Goal: Transaction & Acquisition: Purchase product/service

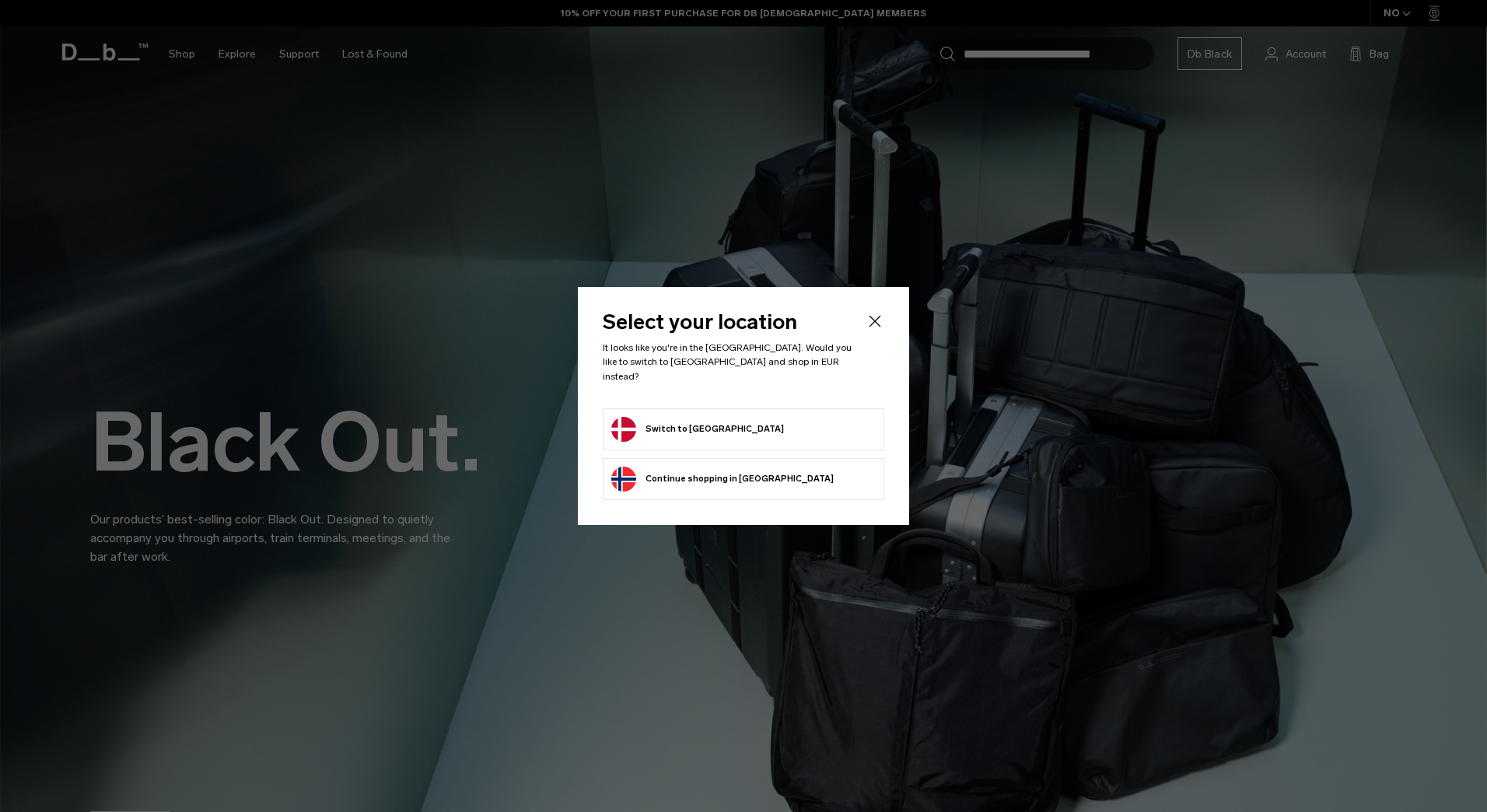
click at [707, 417] on button "Switch to Denmark" at bounding box center [697, 429] width 173 height 25
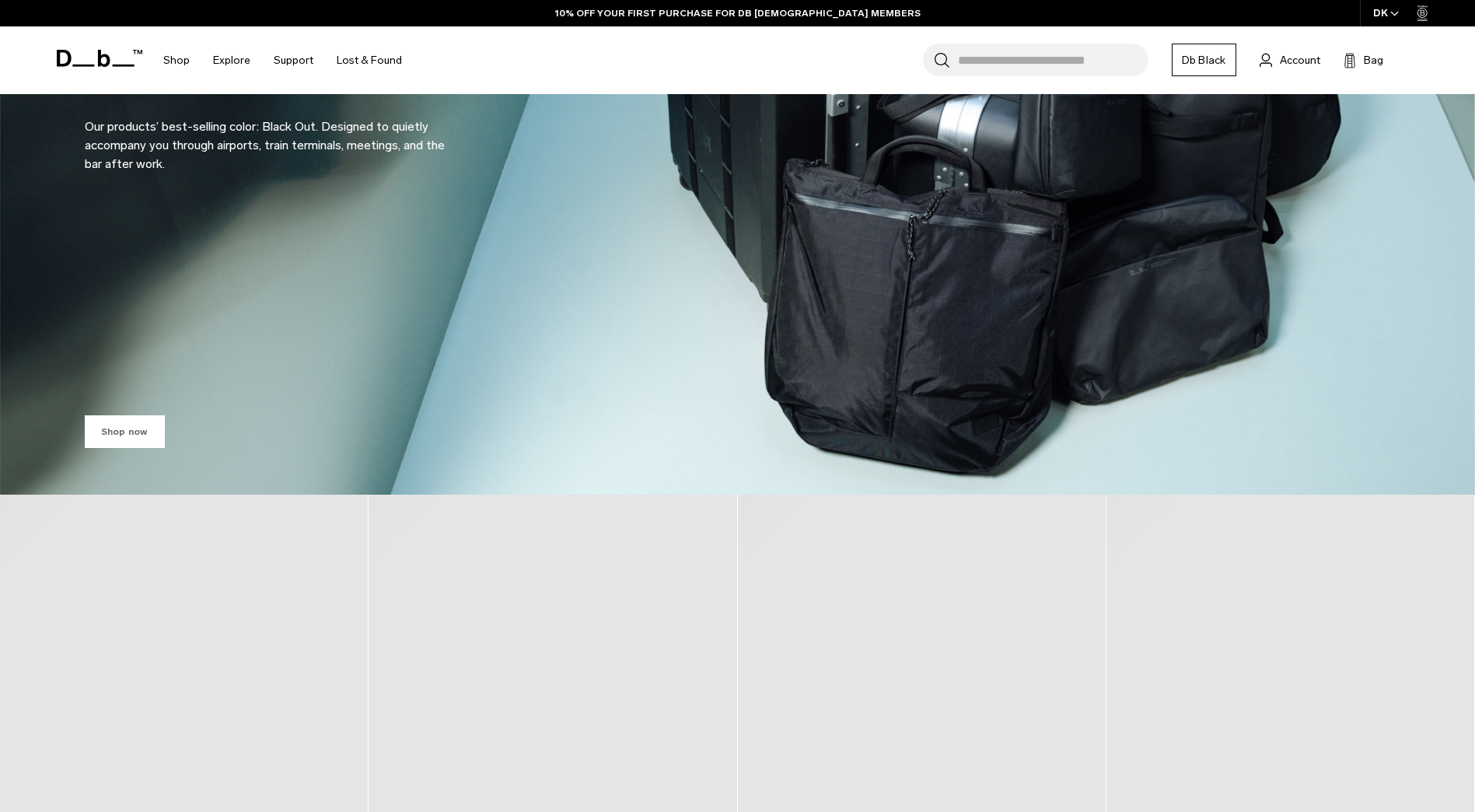
click at [134, 418] on link "Shop now" at bounding box center [125, 431] width 80 height 33
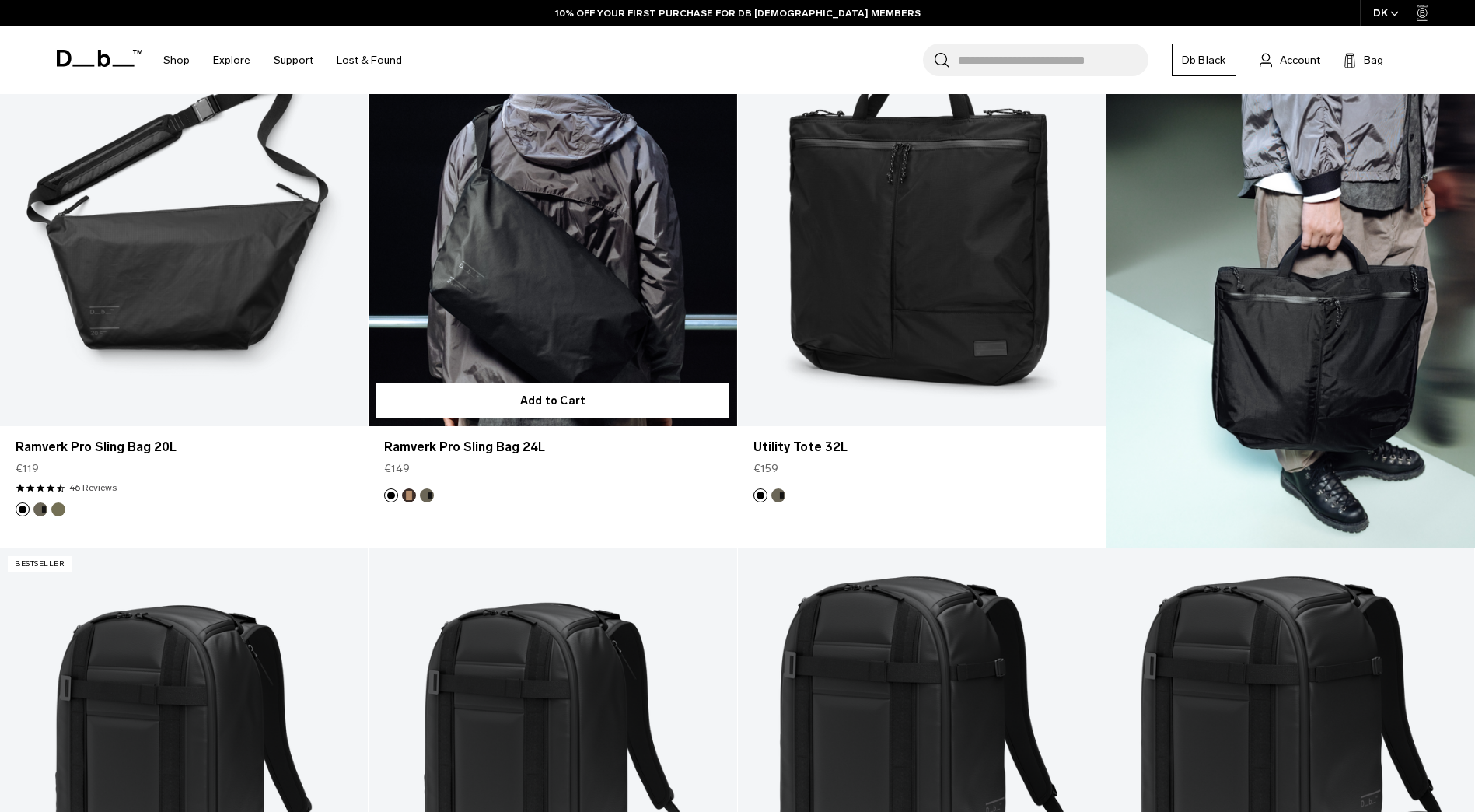
scroll to position [4472, 0]
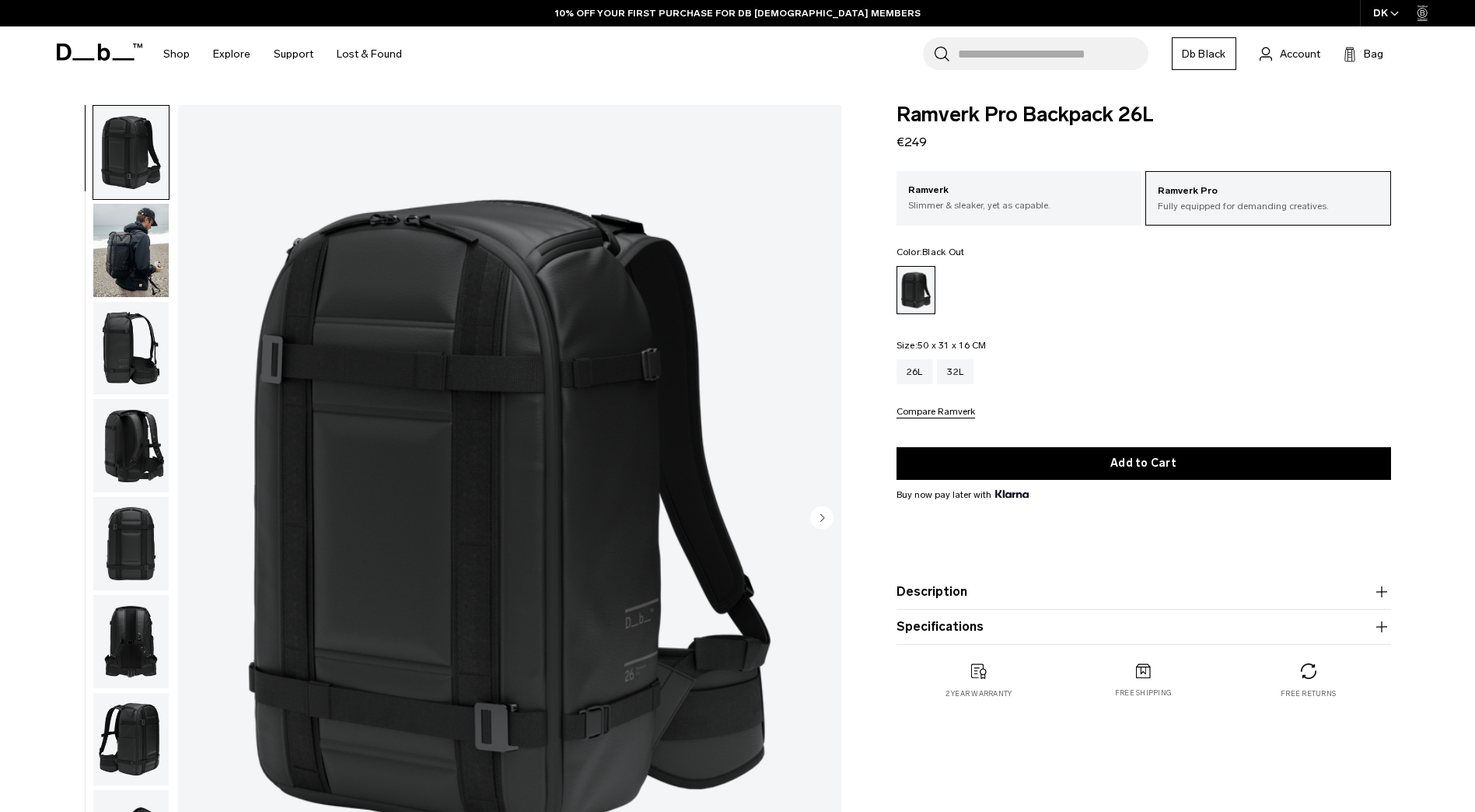
click at [143, 252] on img "button" at bounding box center [131, 250] width 76 height 93
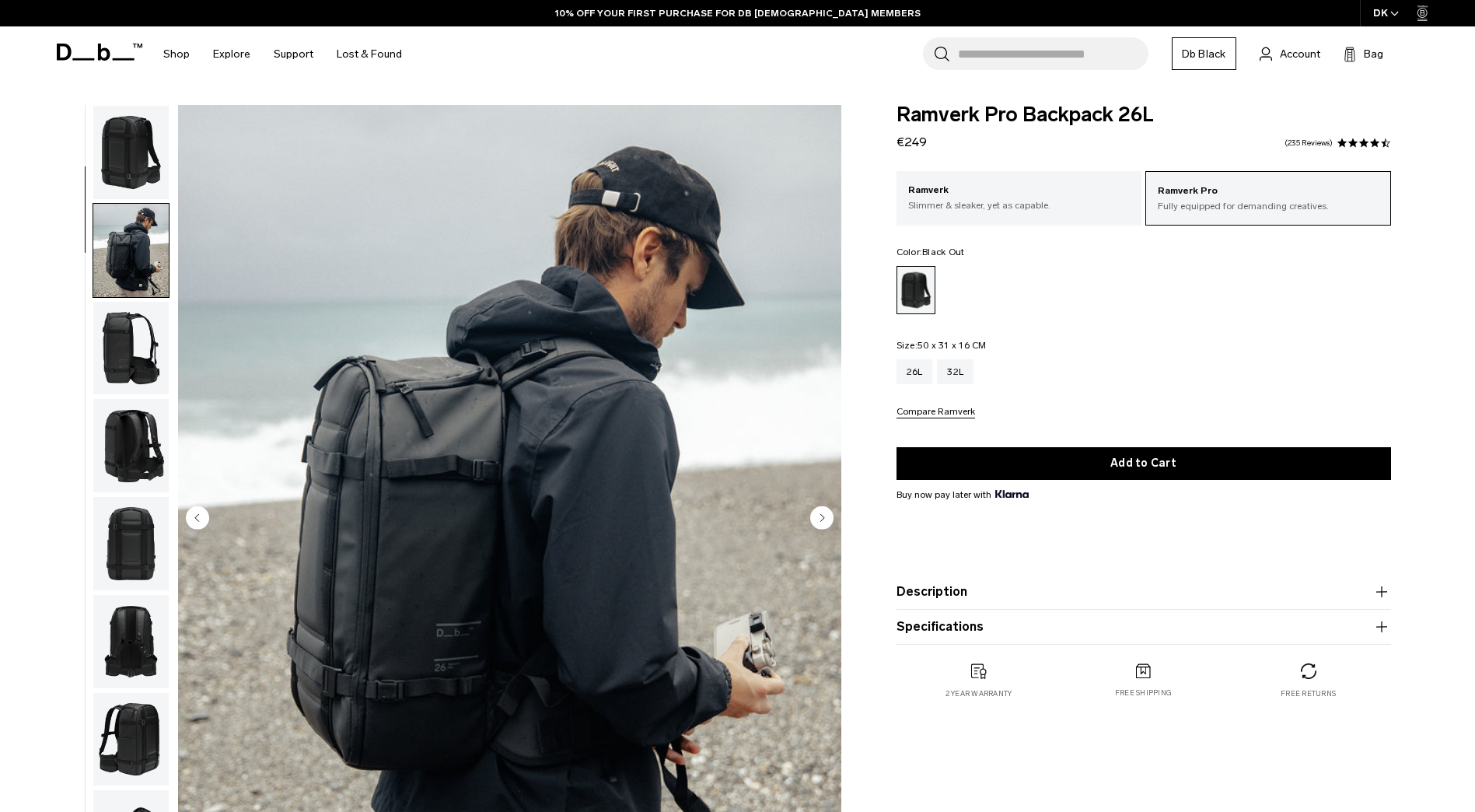
scroll to position [98, 0]
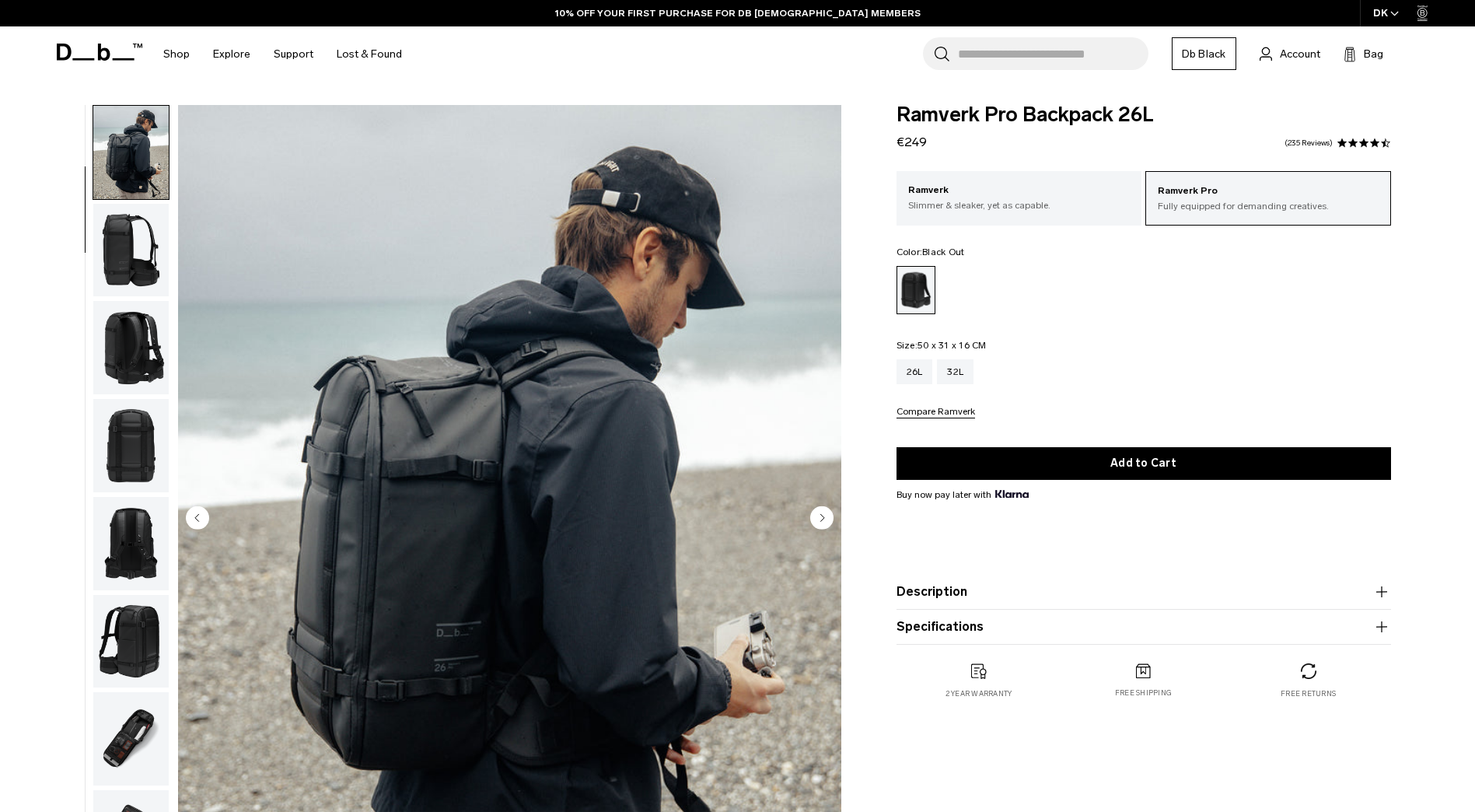
click at [195, 353] on img "2 / 13" at bounding box center [509, 519] width 664 height 828
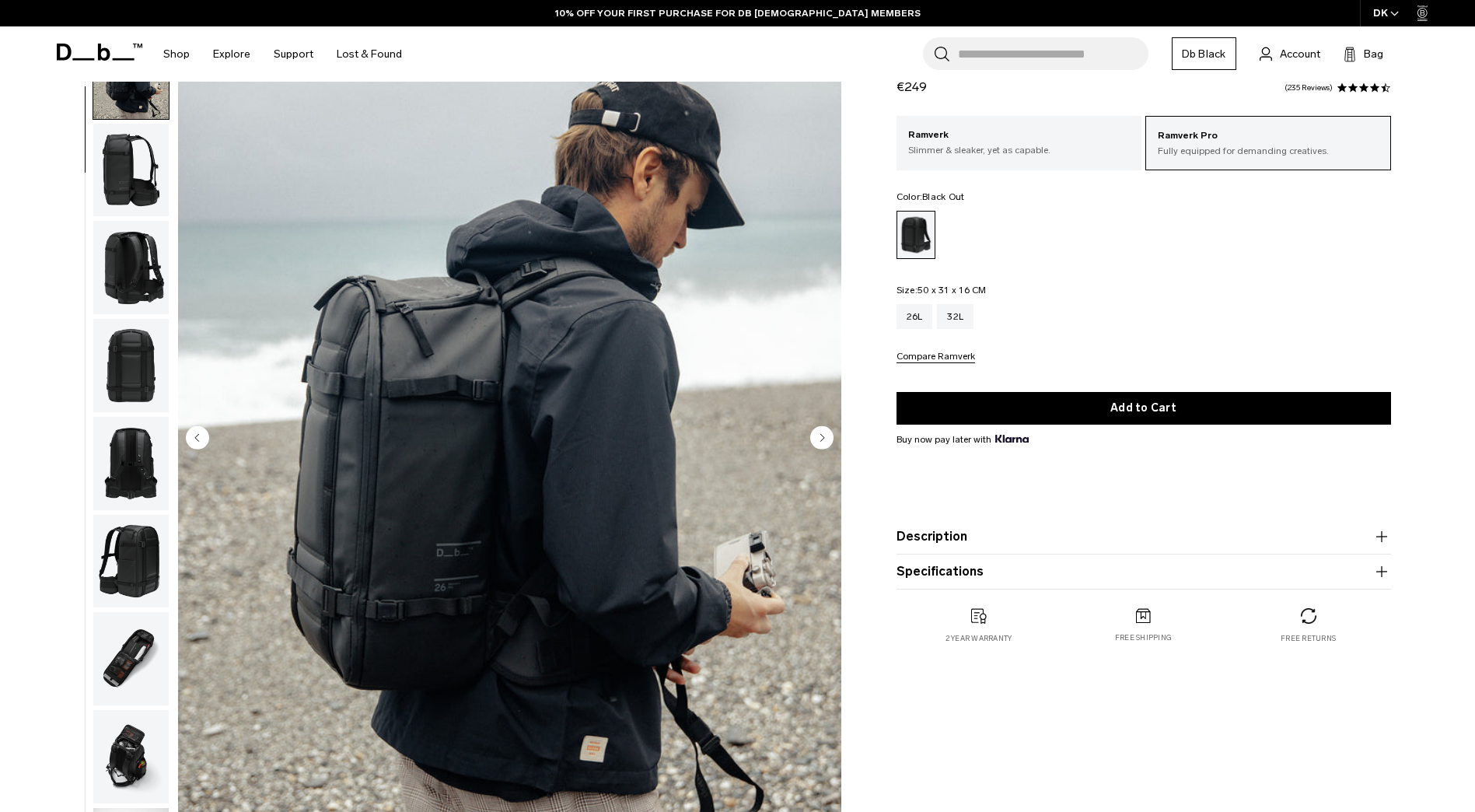
scroll to position [156, 0]
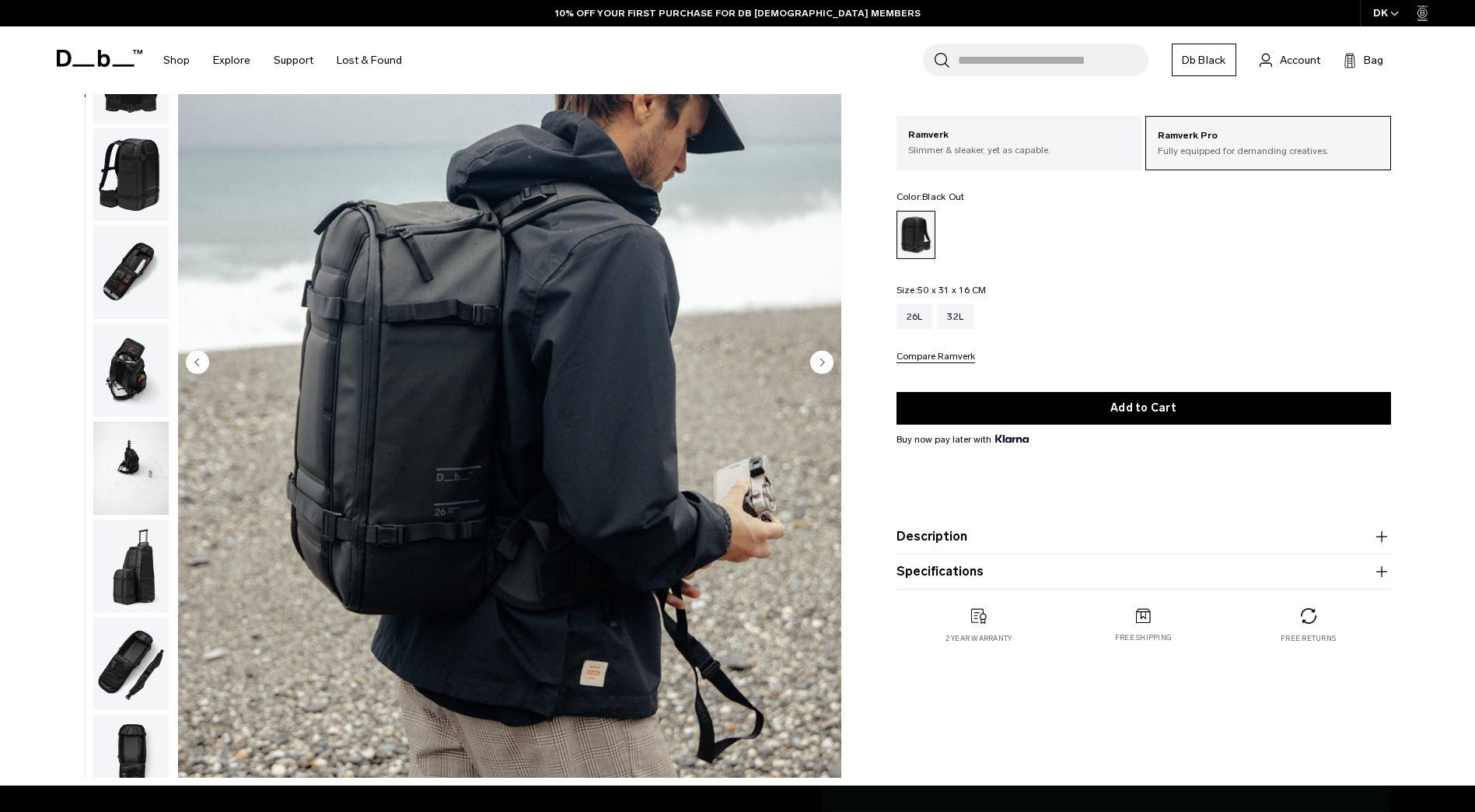
click at [126, 387] on img "button" at bounding box center [131, 369] width 76 height 93
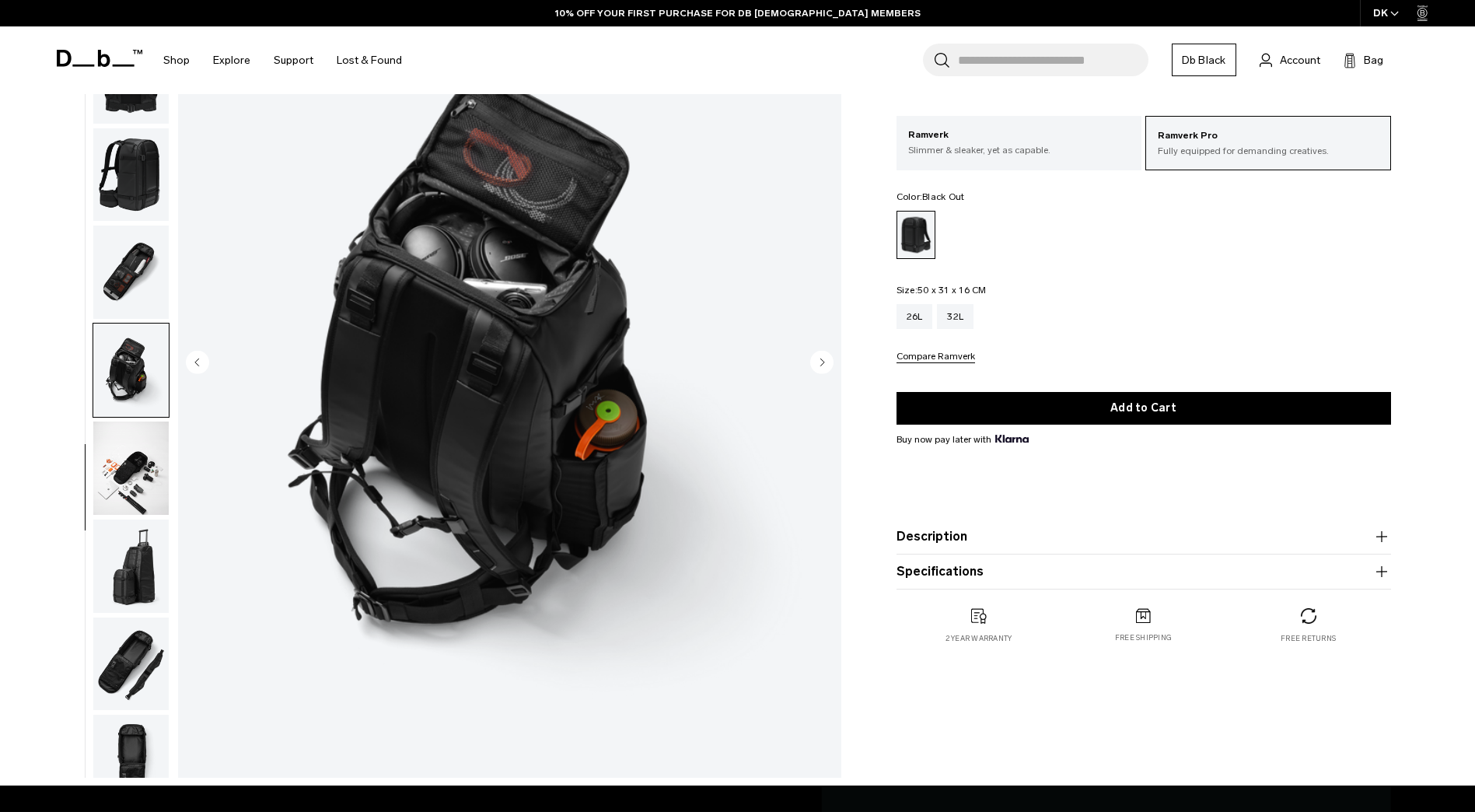
scroll to position [440, 0]
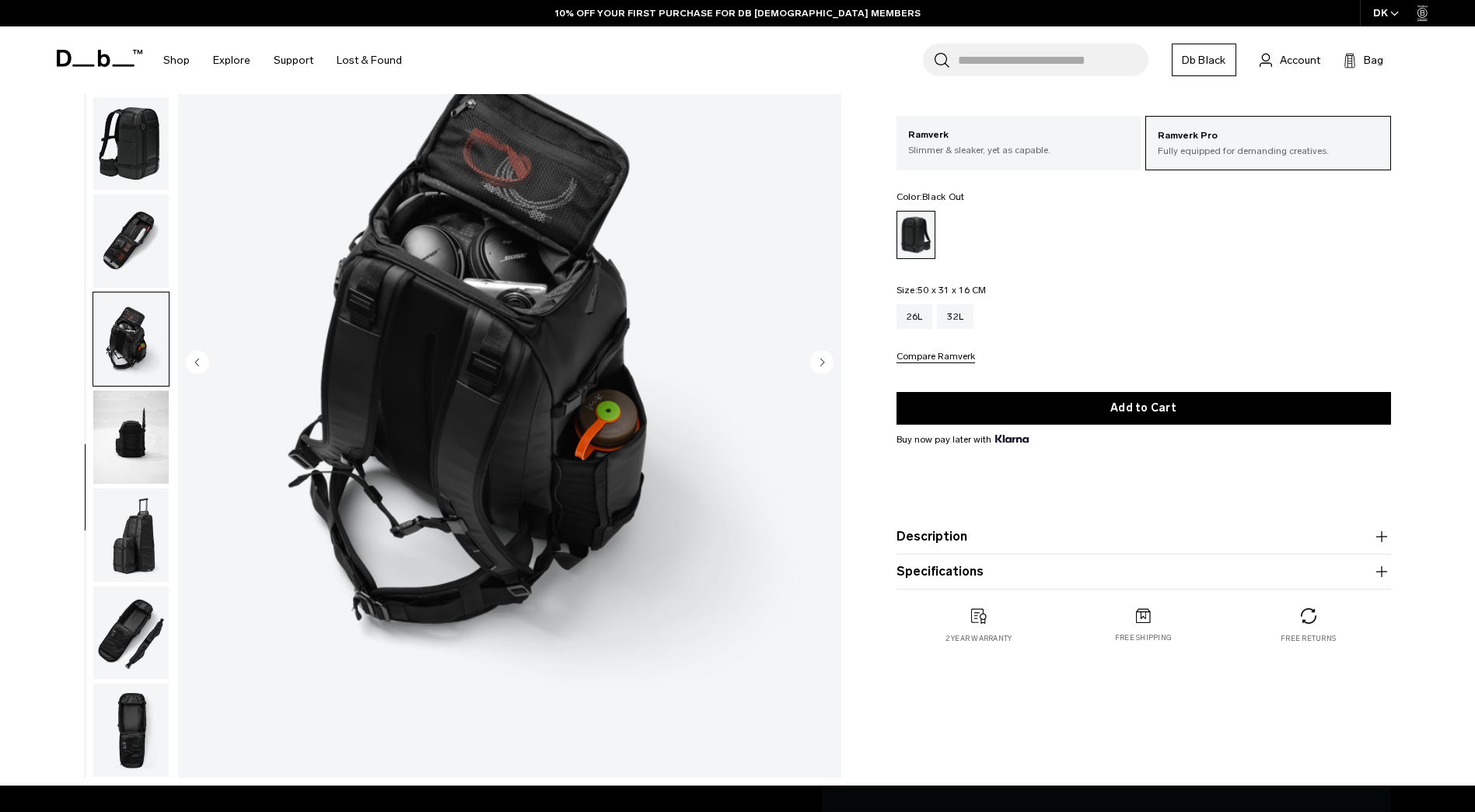
click at [114, 405] on img "button" at bounding box center [131, 436] width 76 height 93
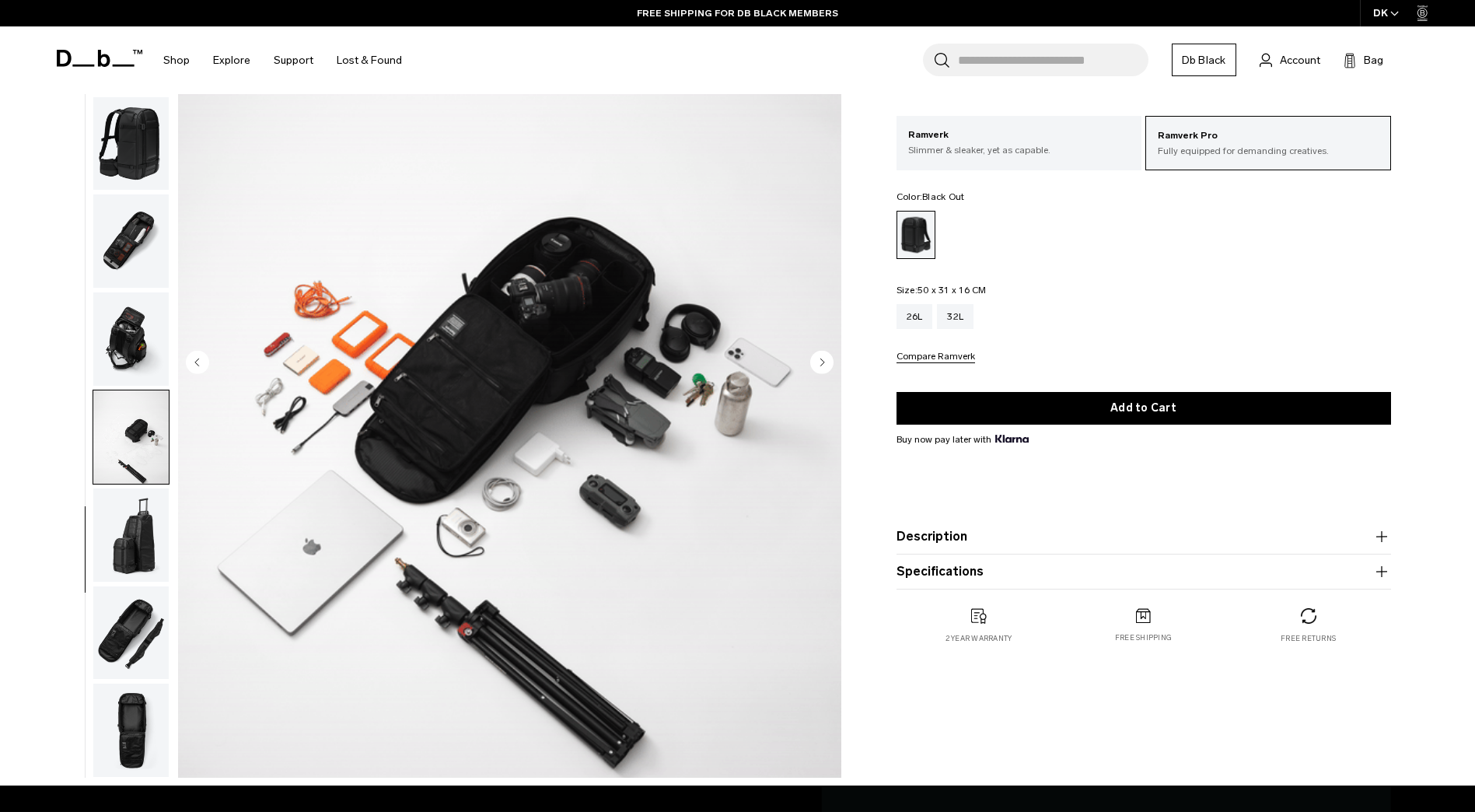
click at [95, 514] on img "button" at bounding box center [131, 534] width 76 height 93
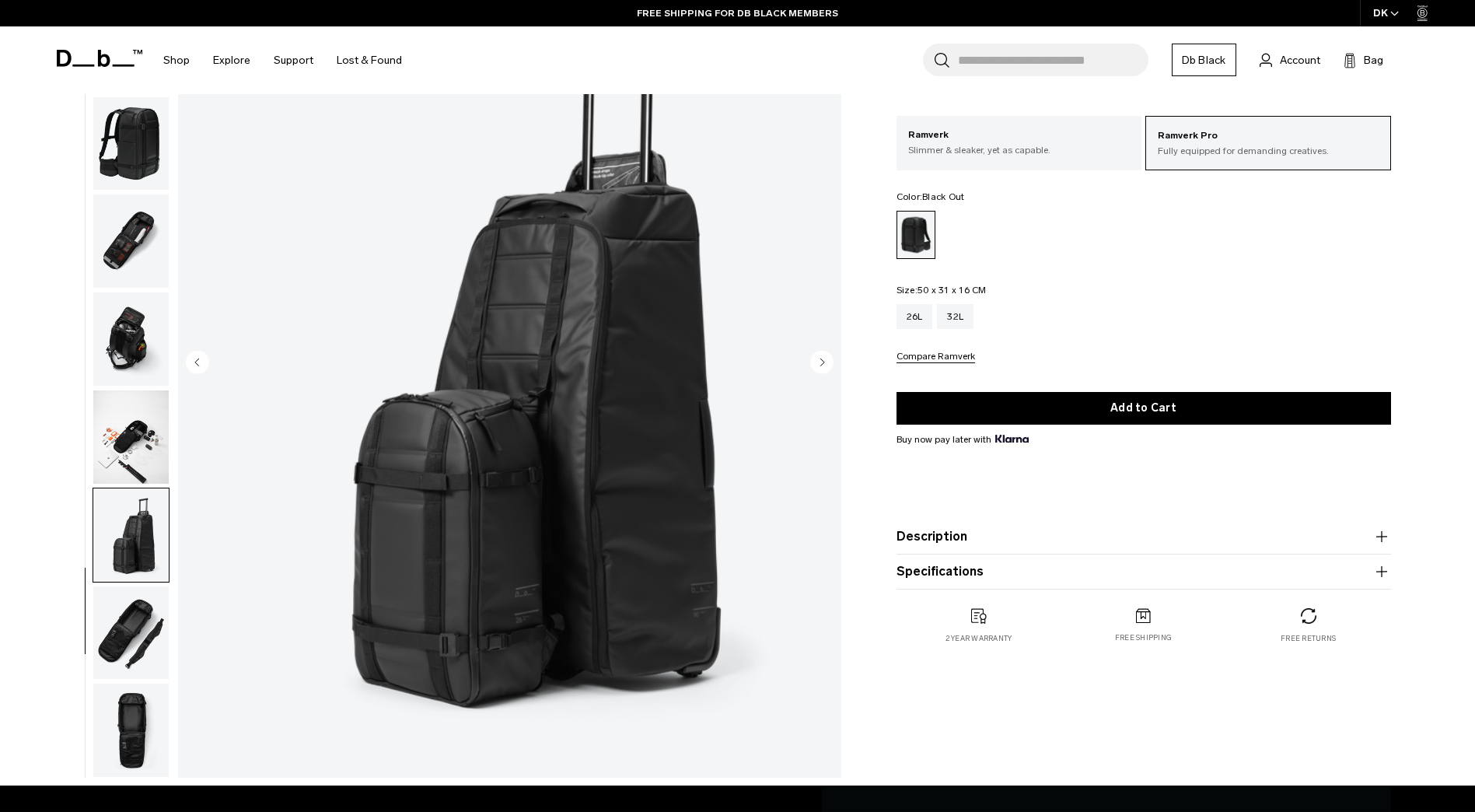
click at [93, 641] on button "button" at bounding box center [131, 633] width 77 height 95
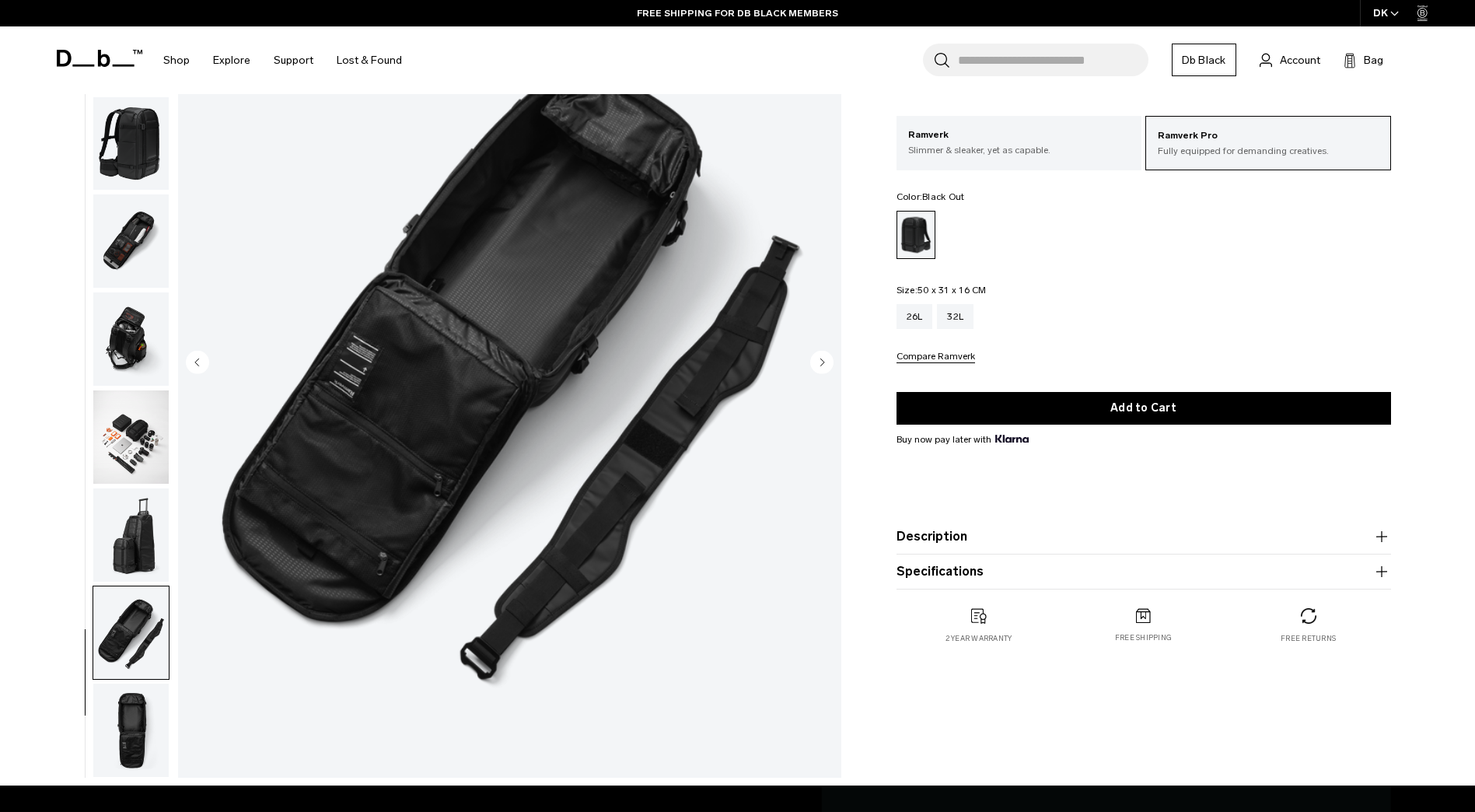
click at [109, 756] on img "button" at bounding box center [131, 730] width 76 height 93
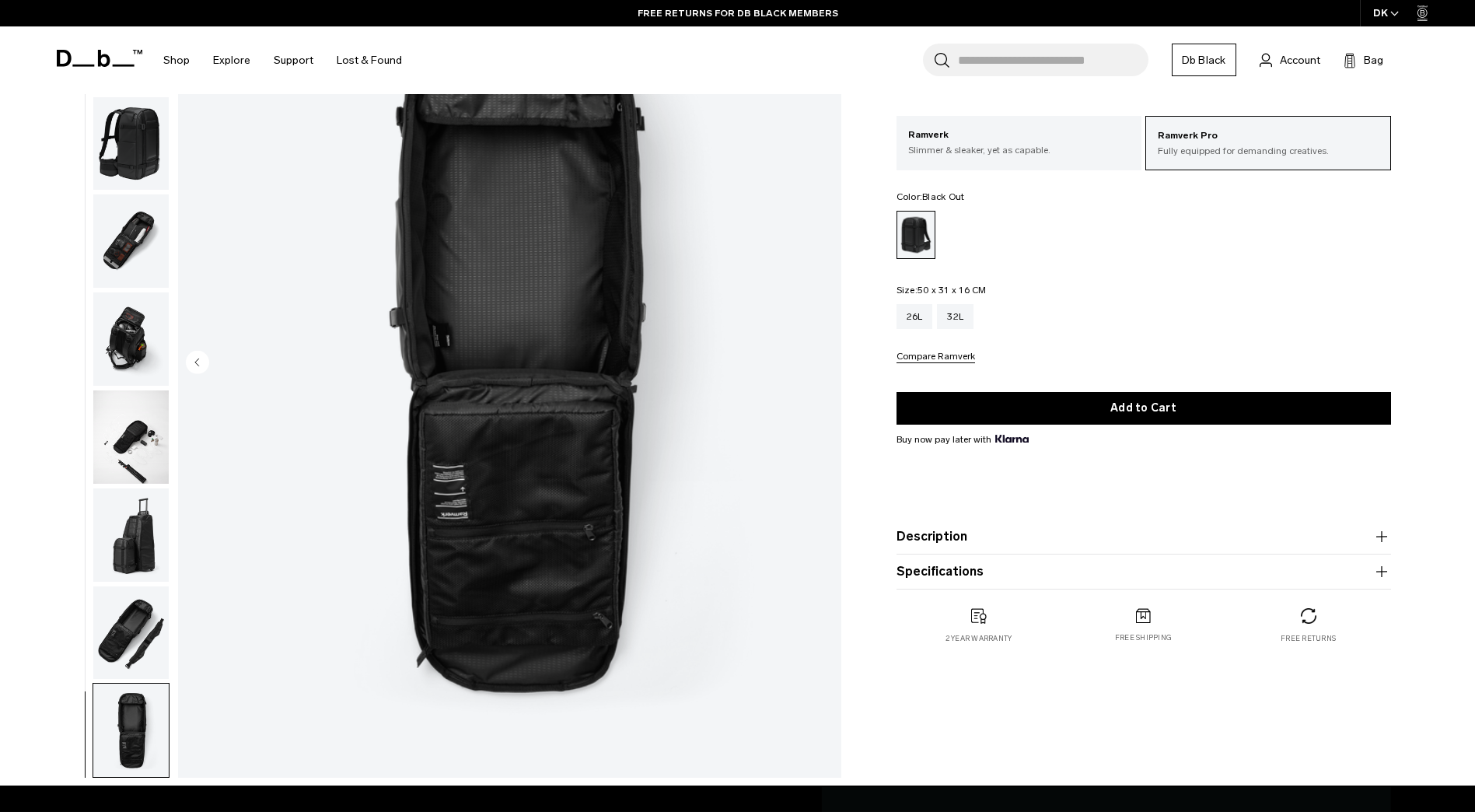
click at [119, 687] on img "button" at bounding box center [131, 730] width 76 height 93
click at [131, 629] on img "button" at bounding box center [131, 632] width 76 height 93
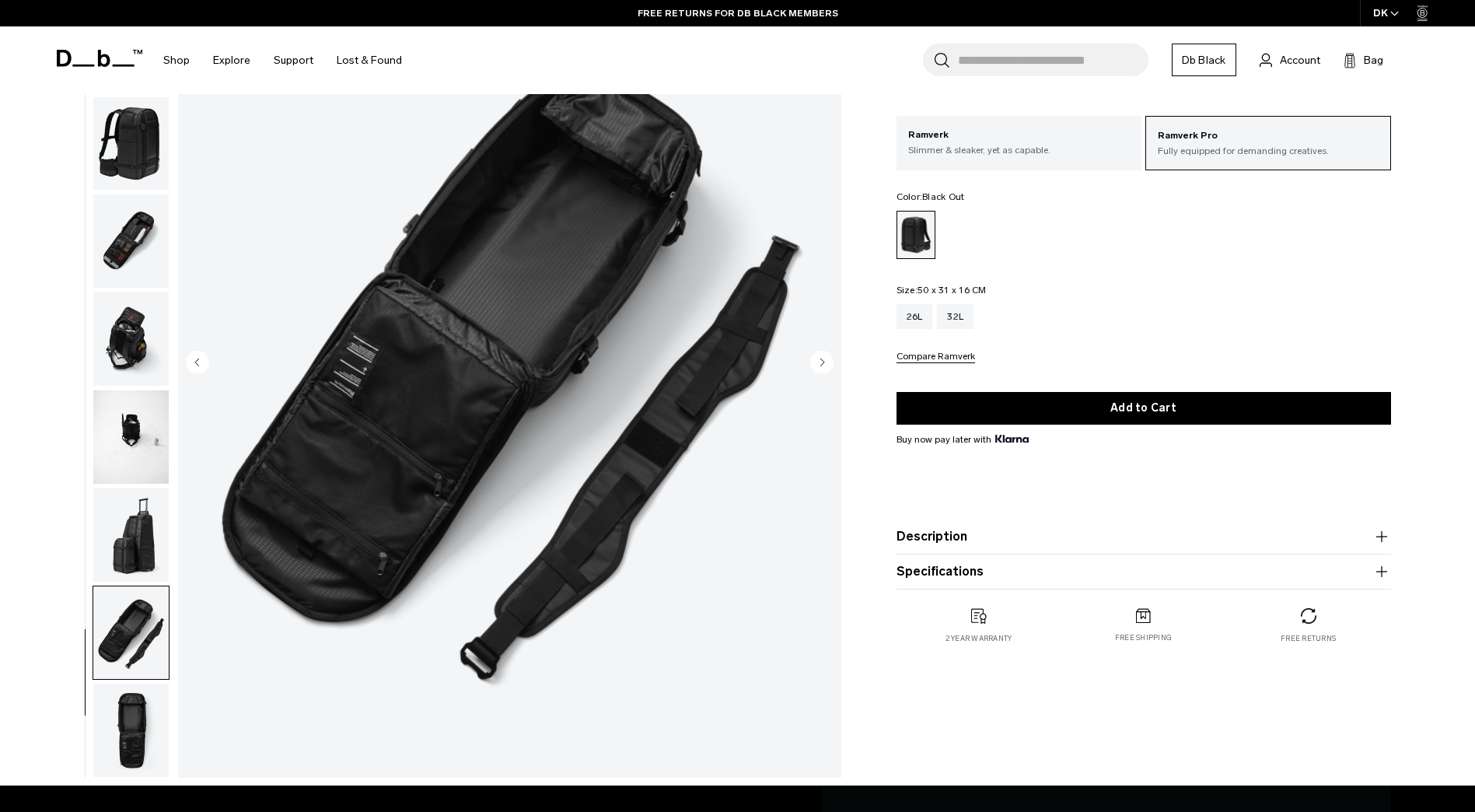
click at [132, 723] on img "button" at bounding box center [131, 730] width 76 height 93
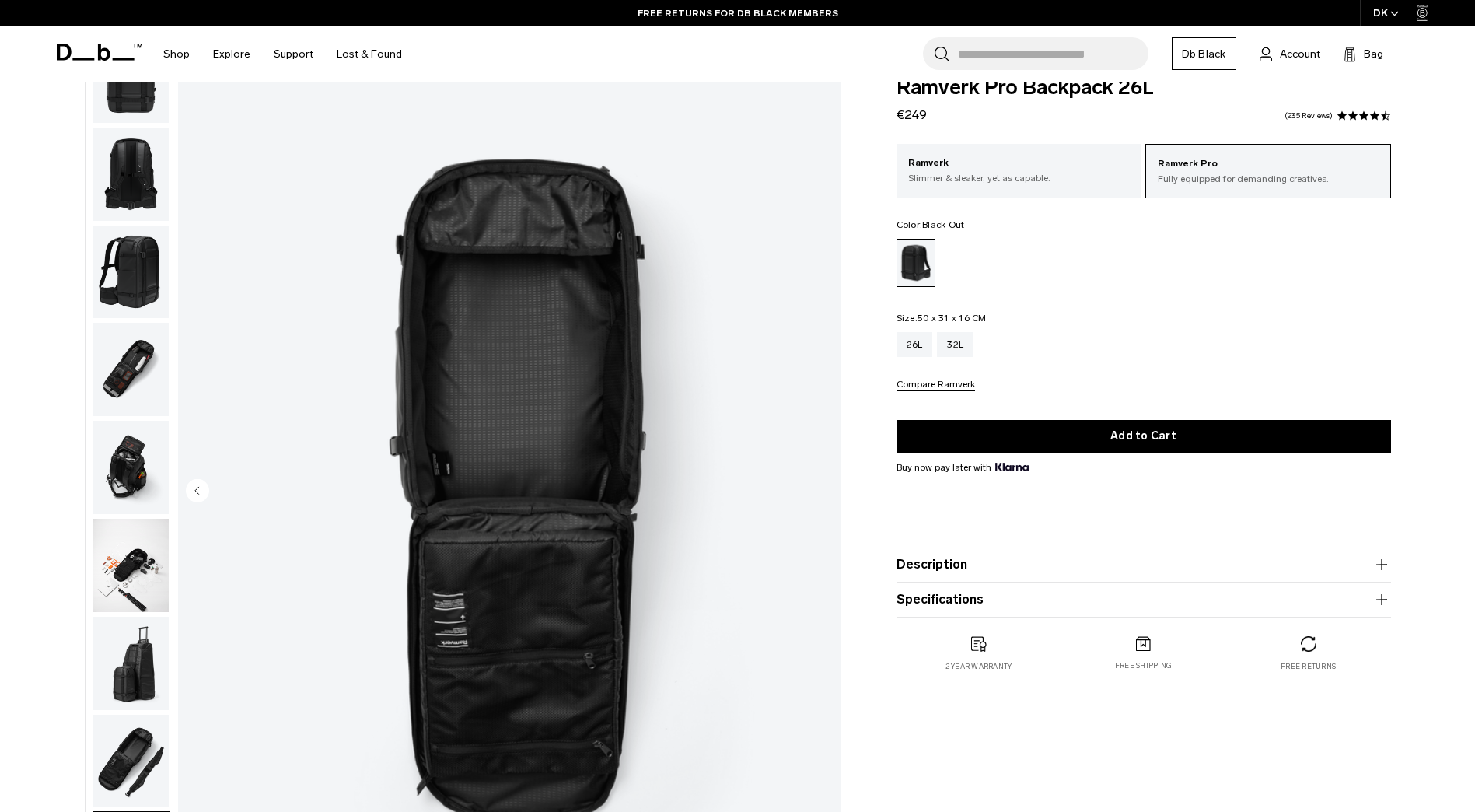
scroll to position [0, 0]
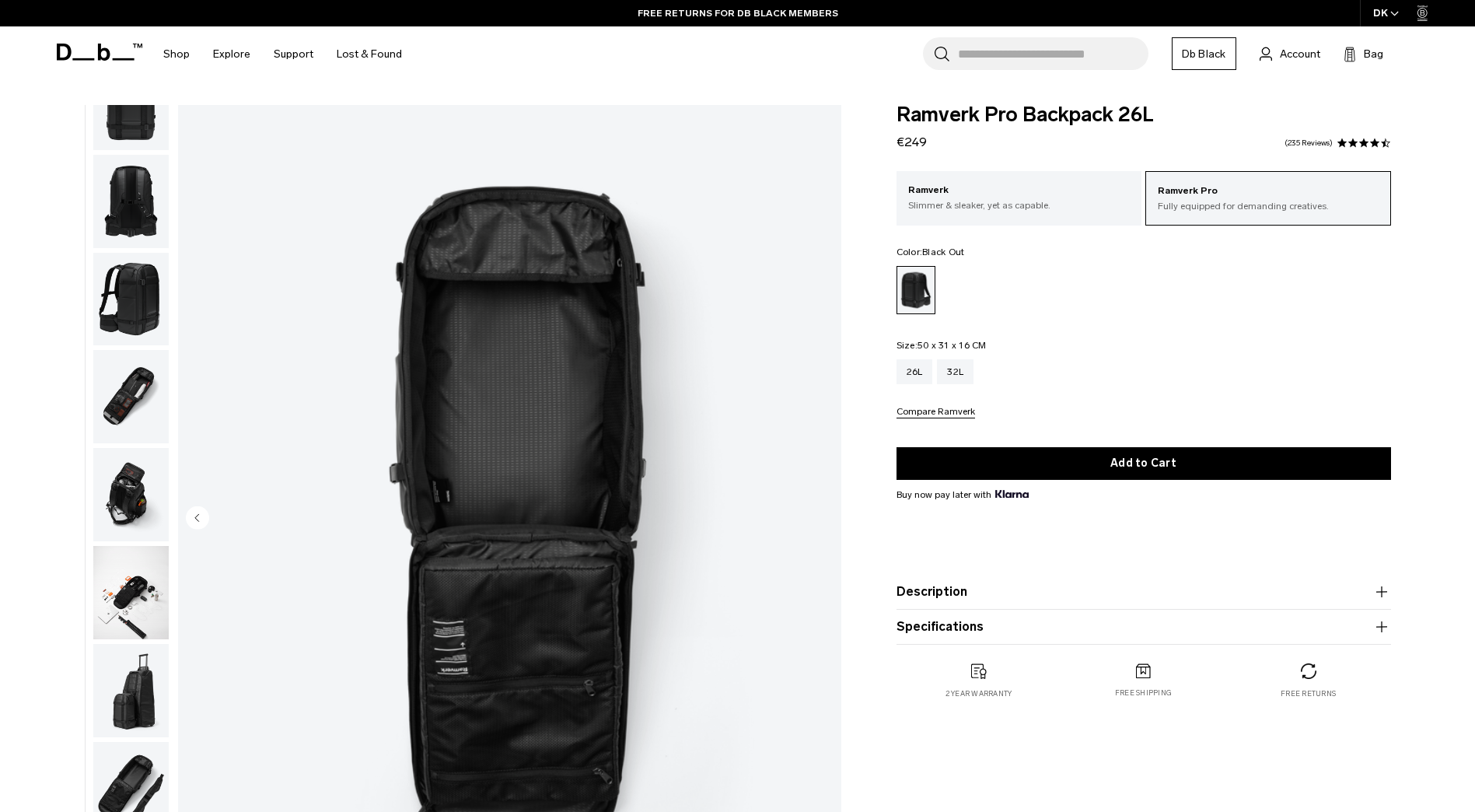
click at [123, 201] on img "button" at bounding box center [131, 201] width 76 height 93
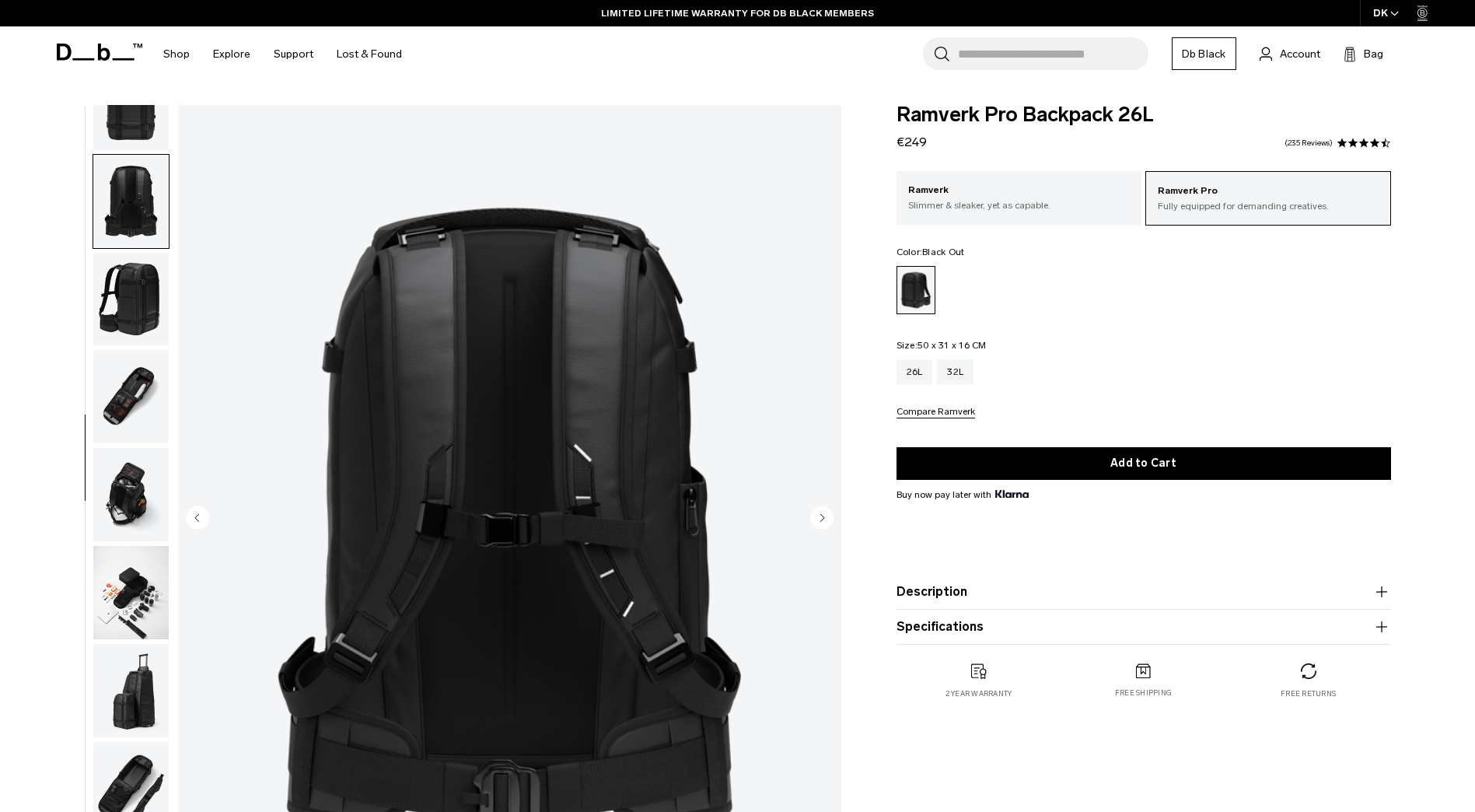
click at [124, 147] on img "button" at bounding box center [131, 103] width 76 height 93
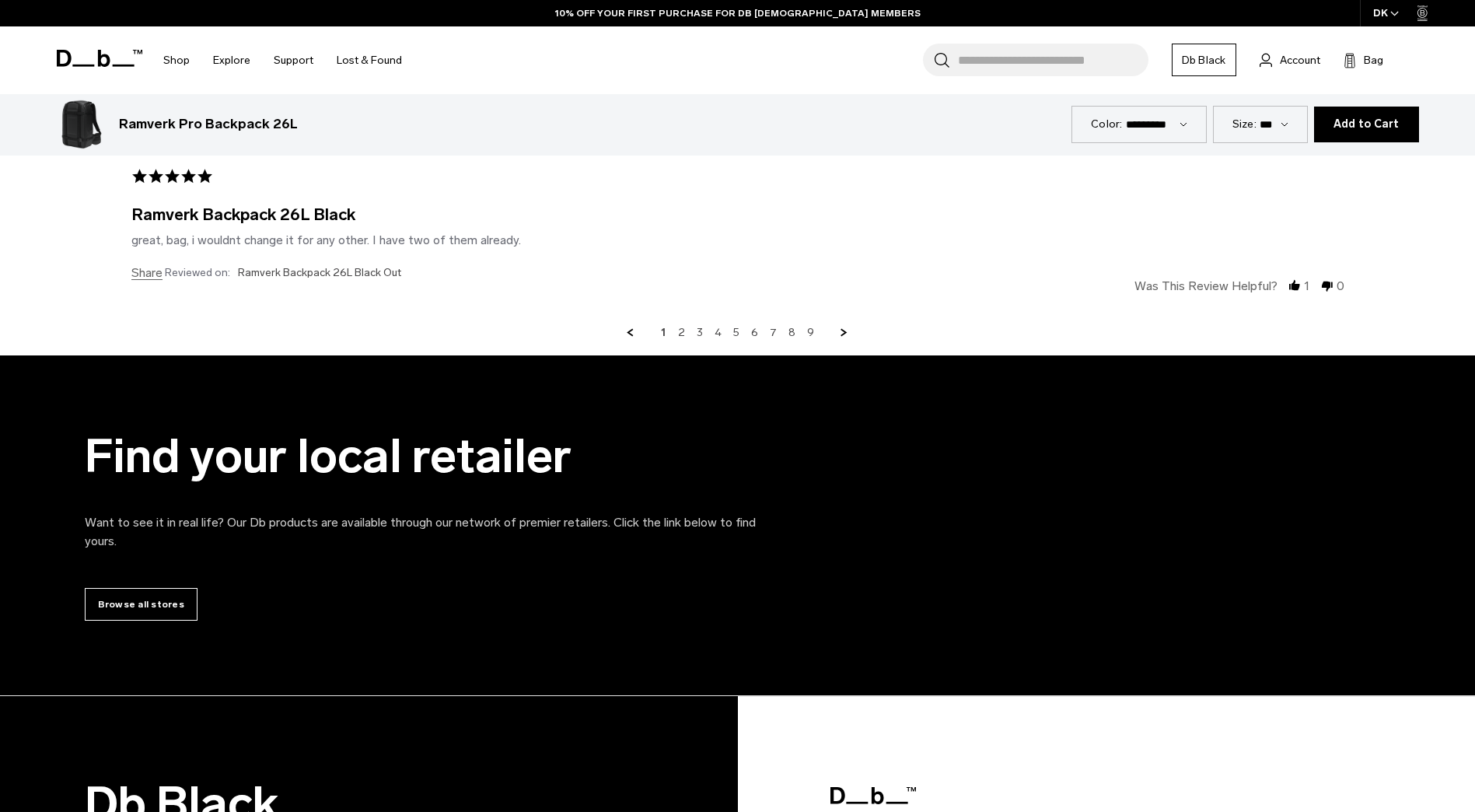
scroll to position [4354, 0]
